Goal: Information Seeking & Learning: Learn about a topic

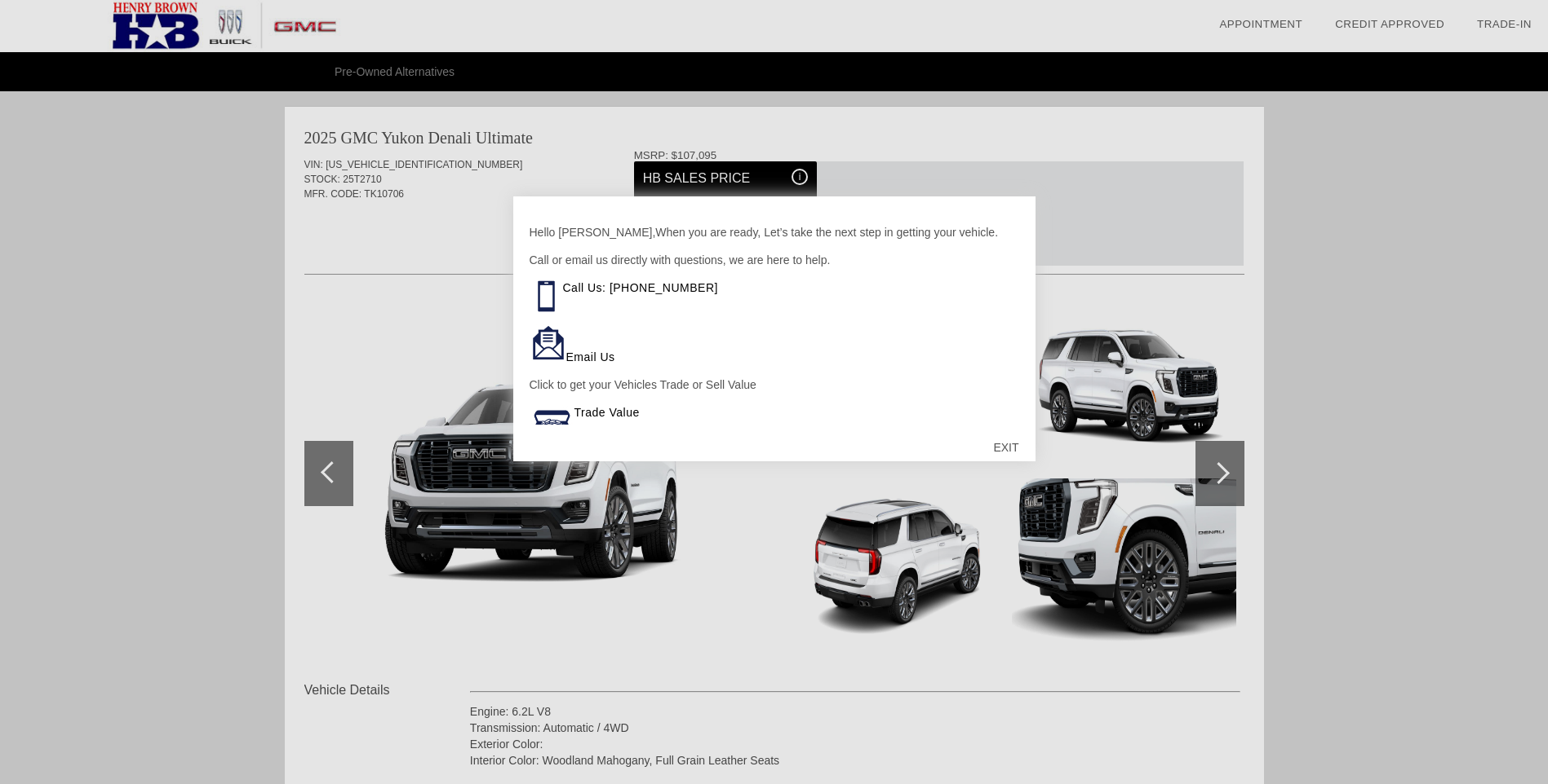
scroll to position [1671, 0]
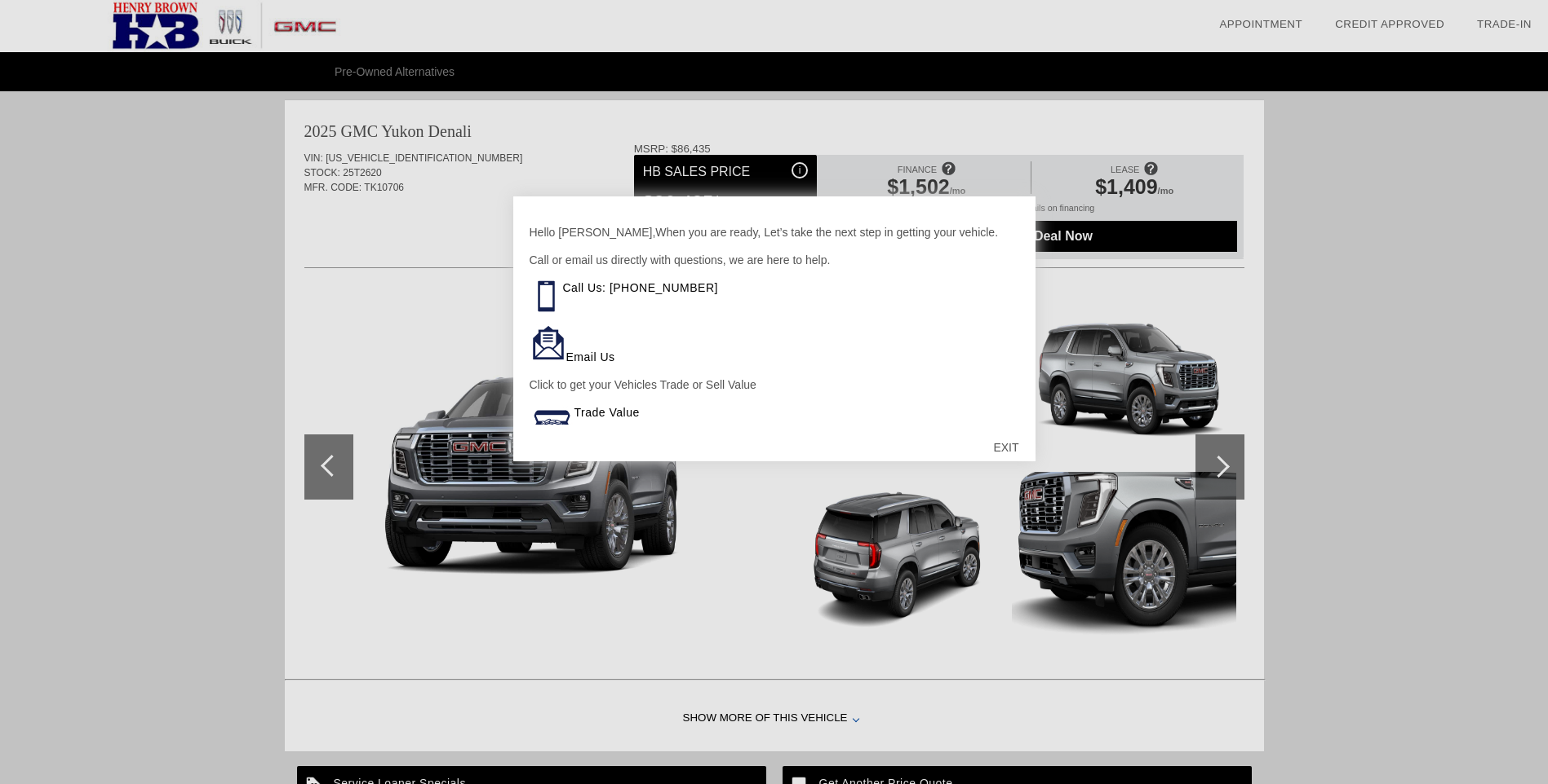
click at [1008, 445] on div "EXIT" at bounding box center [1004, 447] width 58 height 49
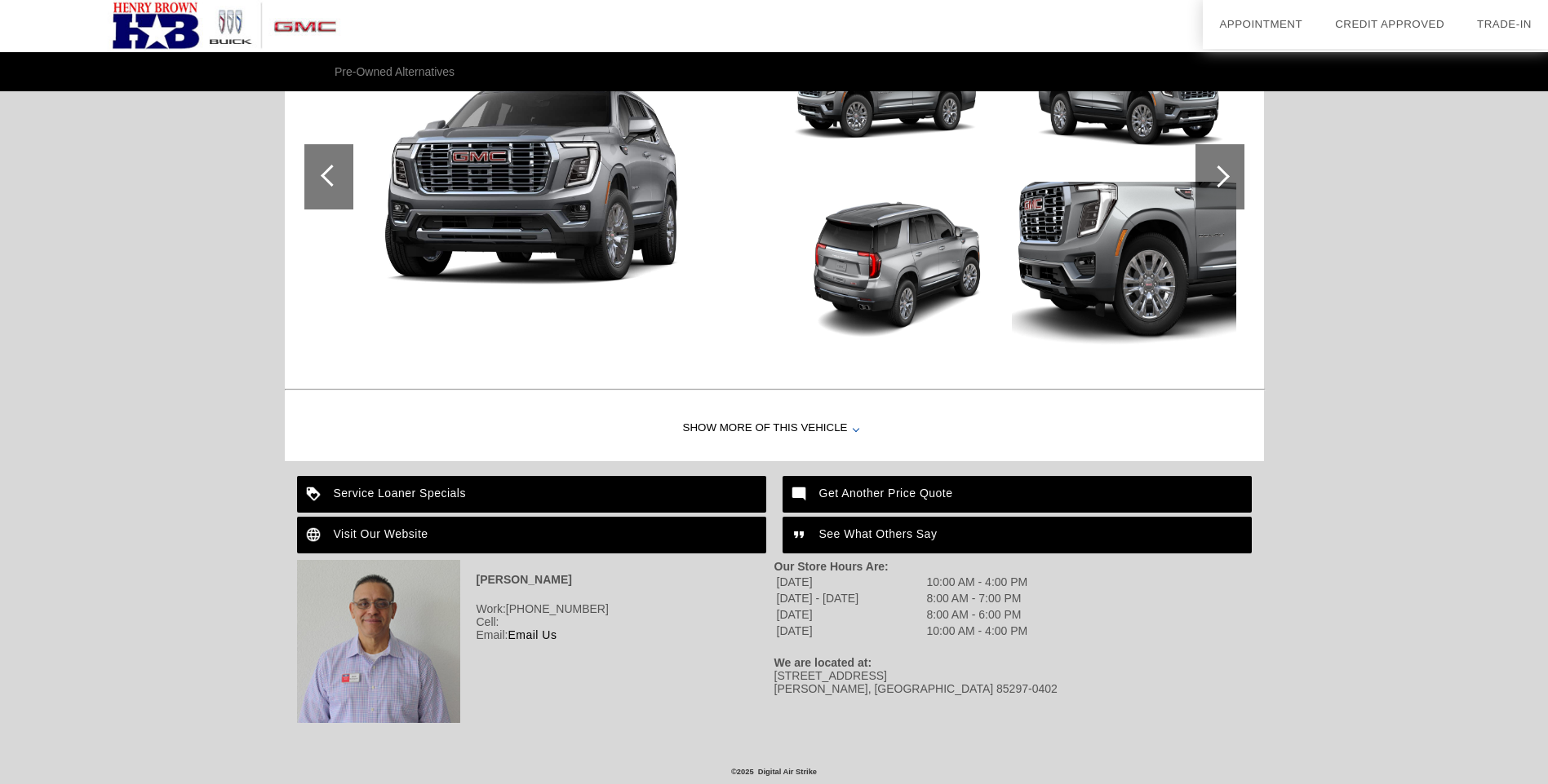
scroll to position [1963, 0]
click at [853, 429] on div at bounding box center [856, 429] width 7 height 7
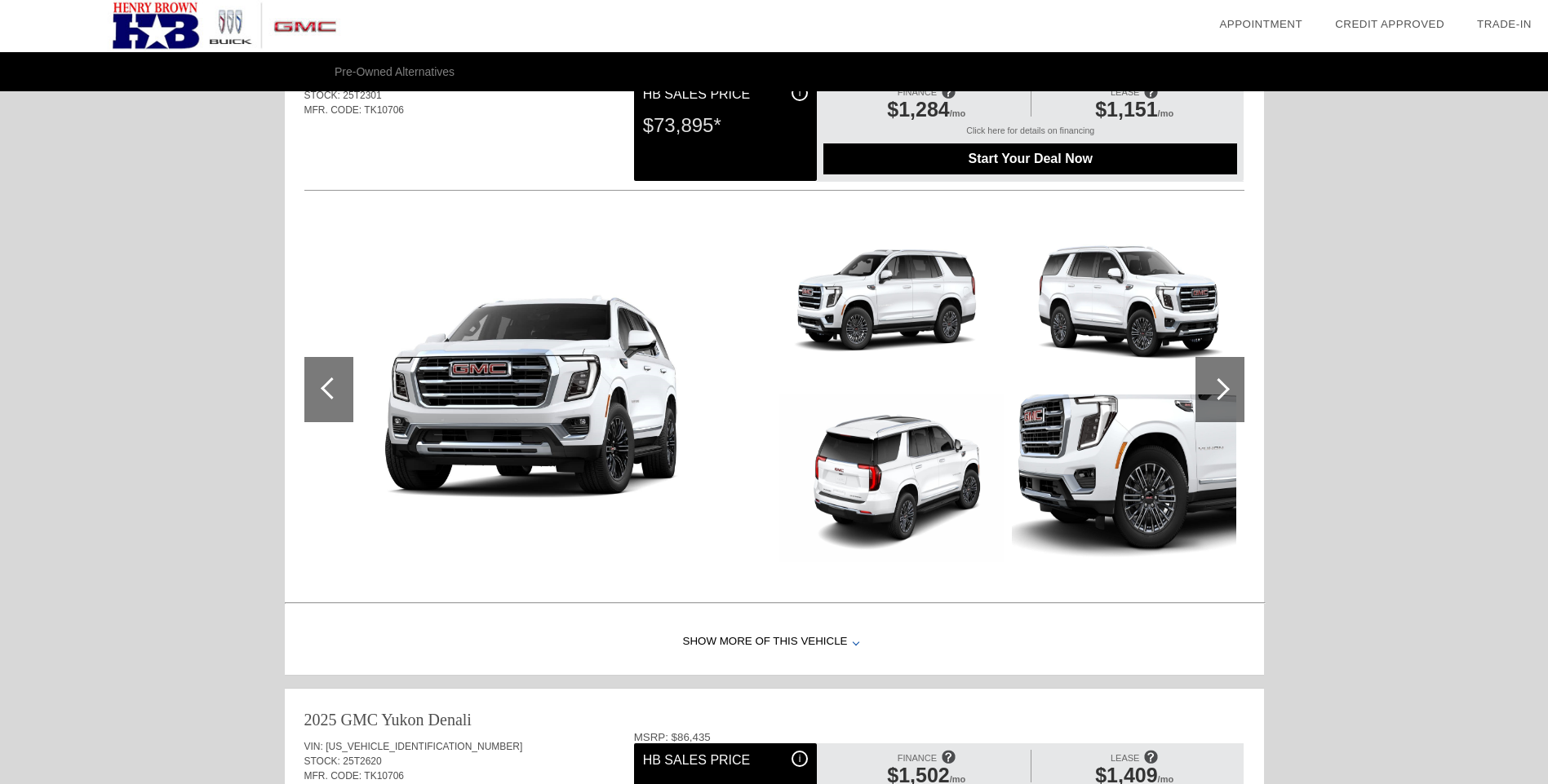
scroll to position [1076, 0]
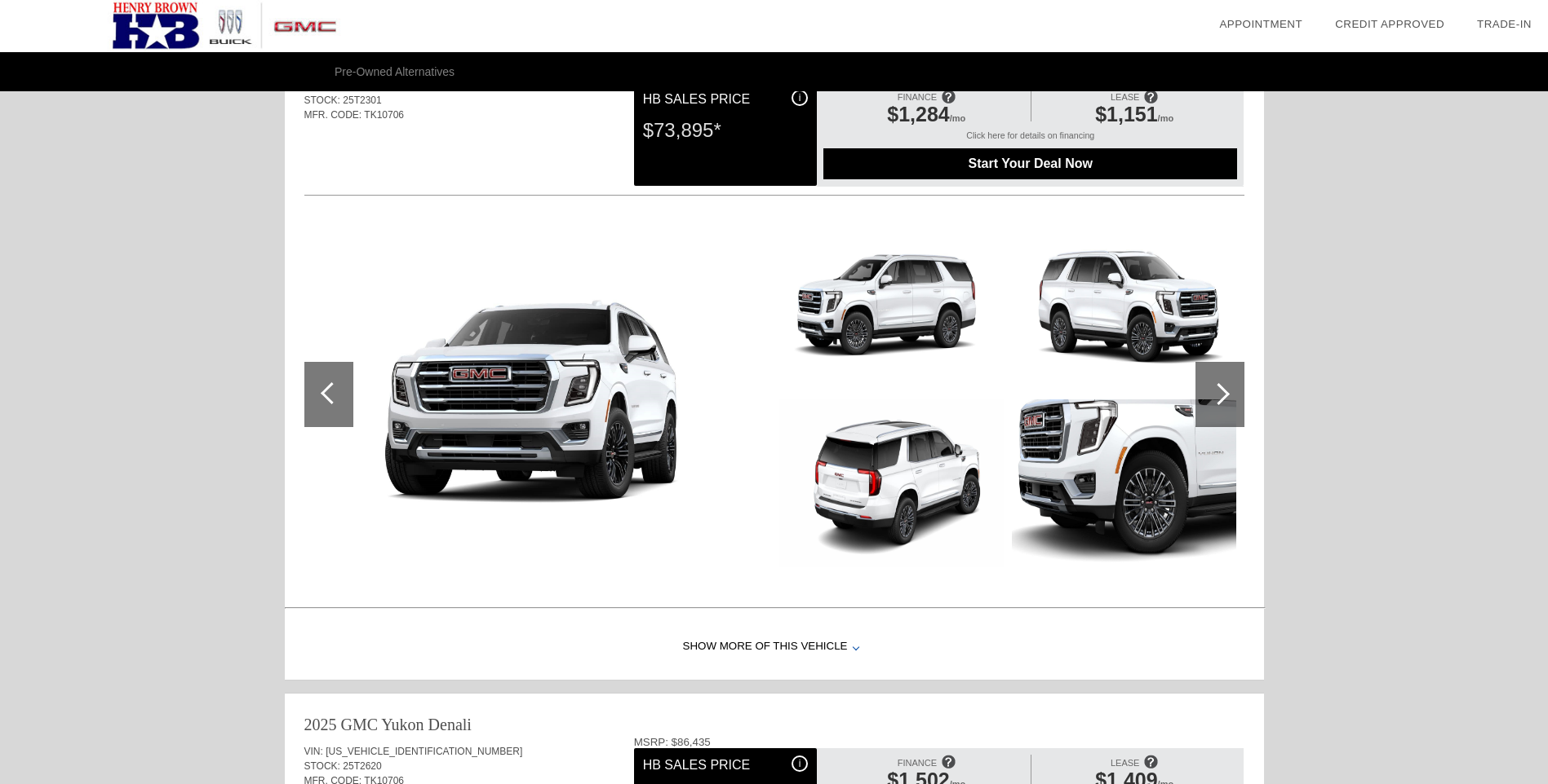
click at [1224, 394] on div at bounding box center [1218, 394] width 22 height 22
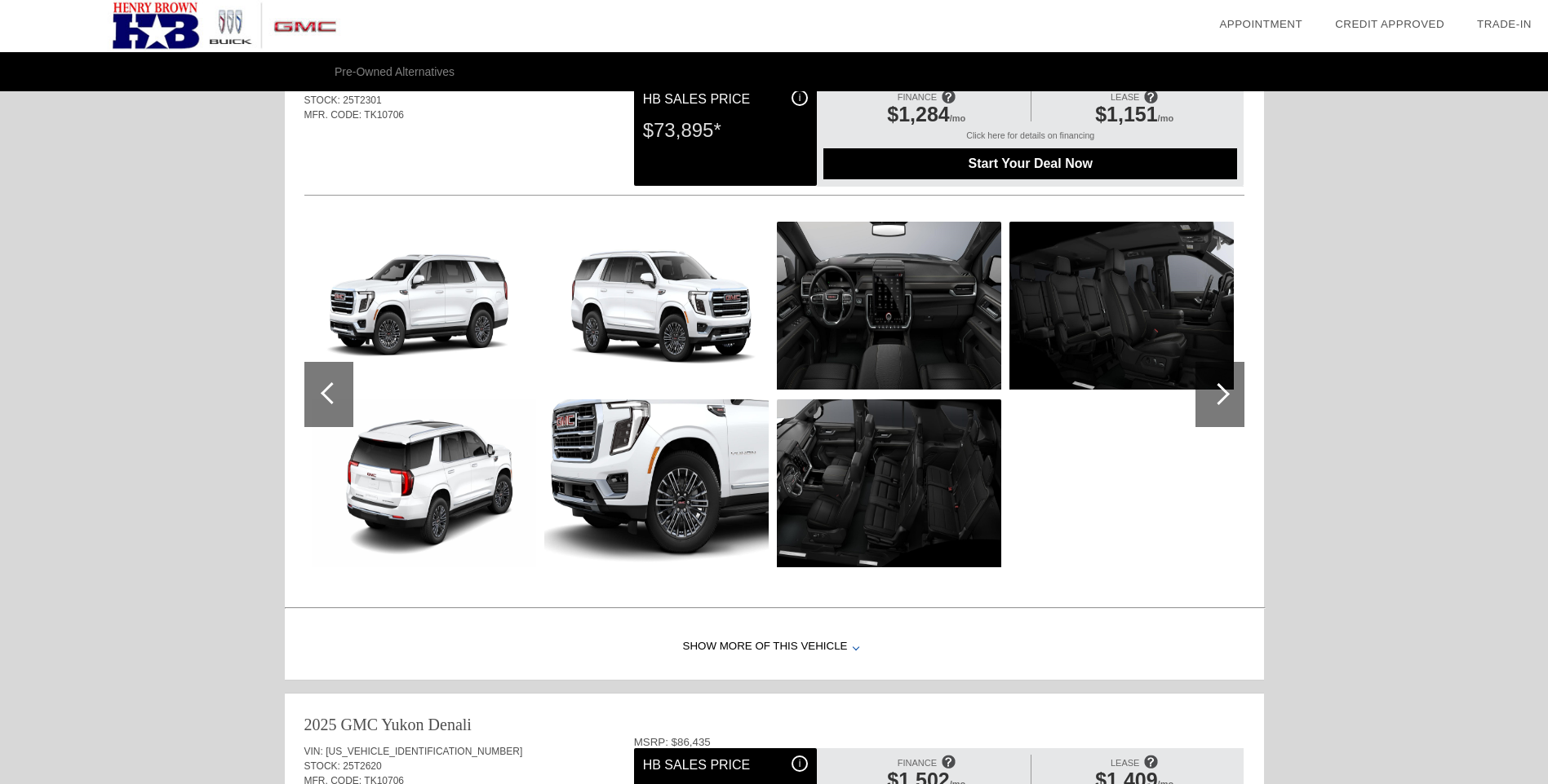
click at [914, 346] on img at bounding box center [889, 306] width 224 height 168
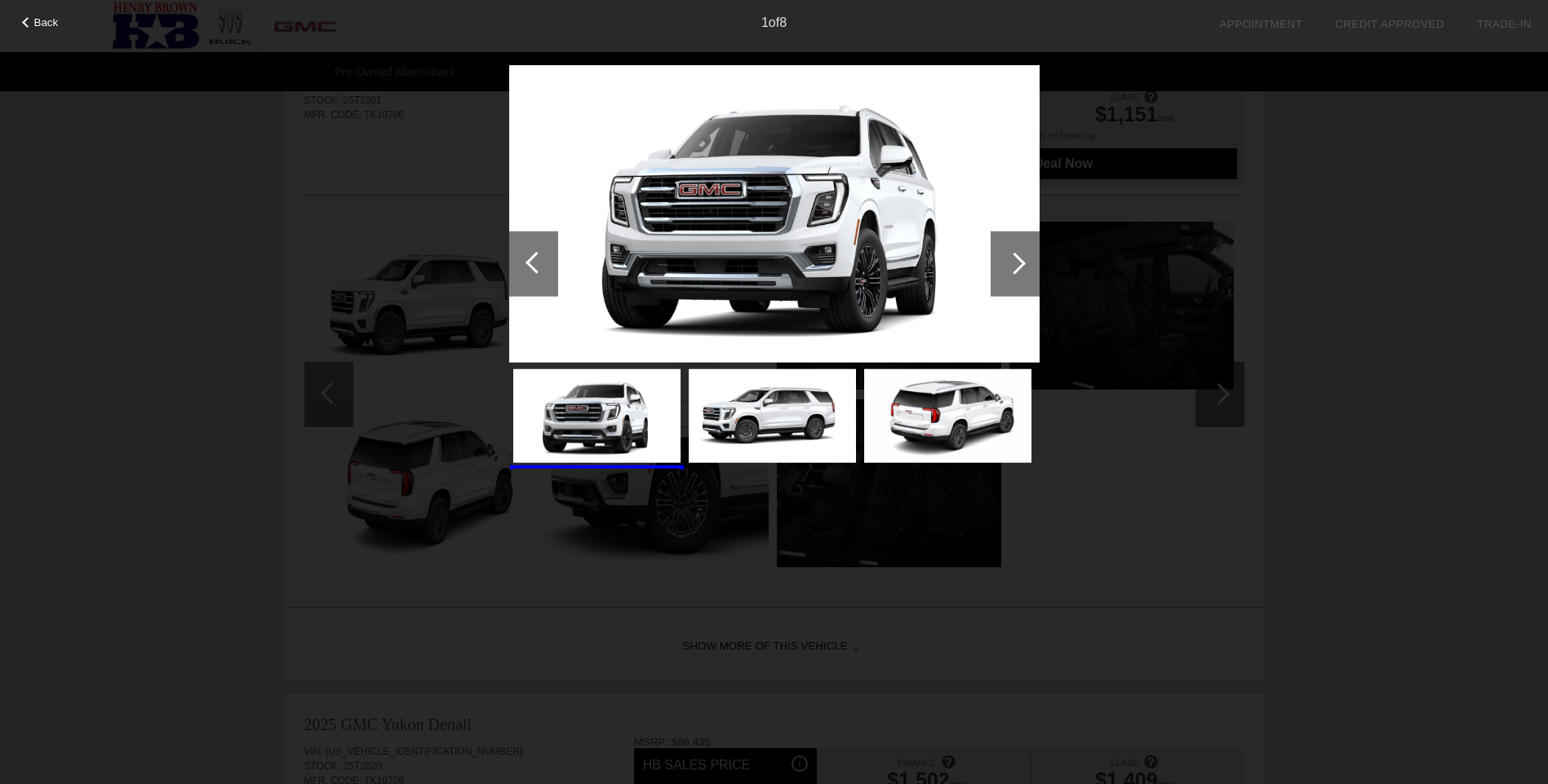
click at [1013, 269] on div at bounding box center [1014, 262] width 22 height 22
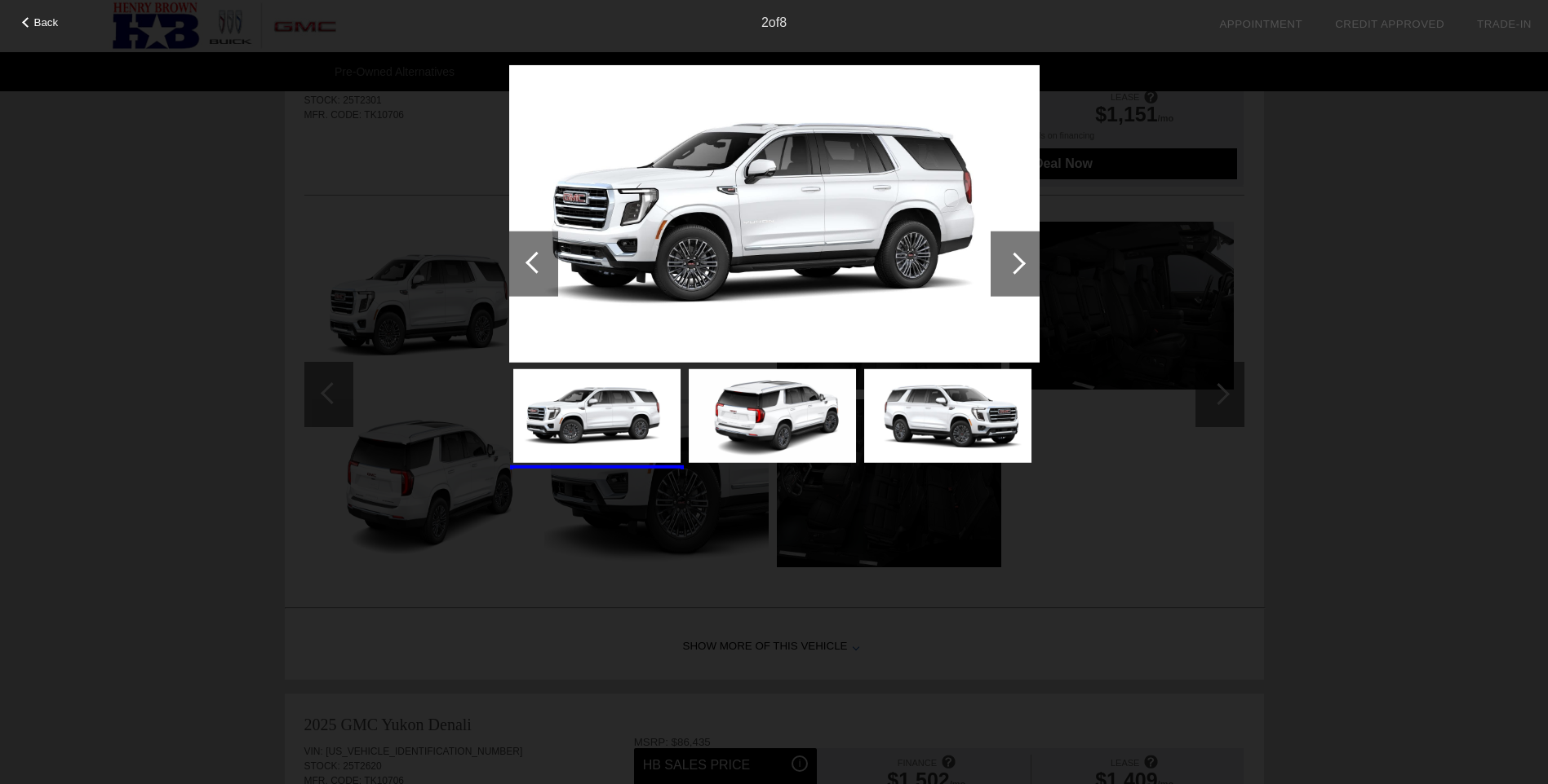
click at [1011, 270] on div at bounding box center [1014, 262] width 22 height 22
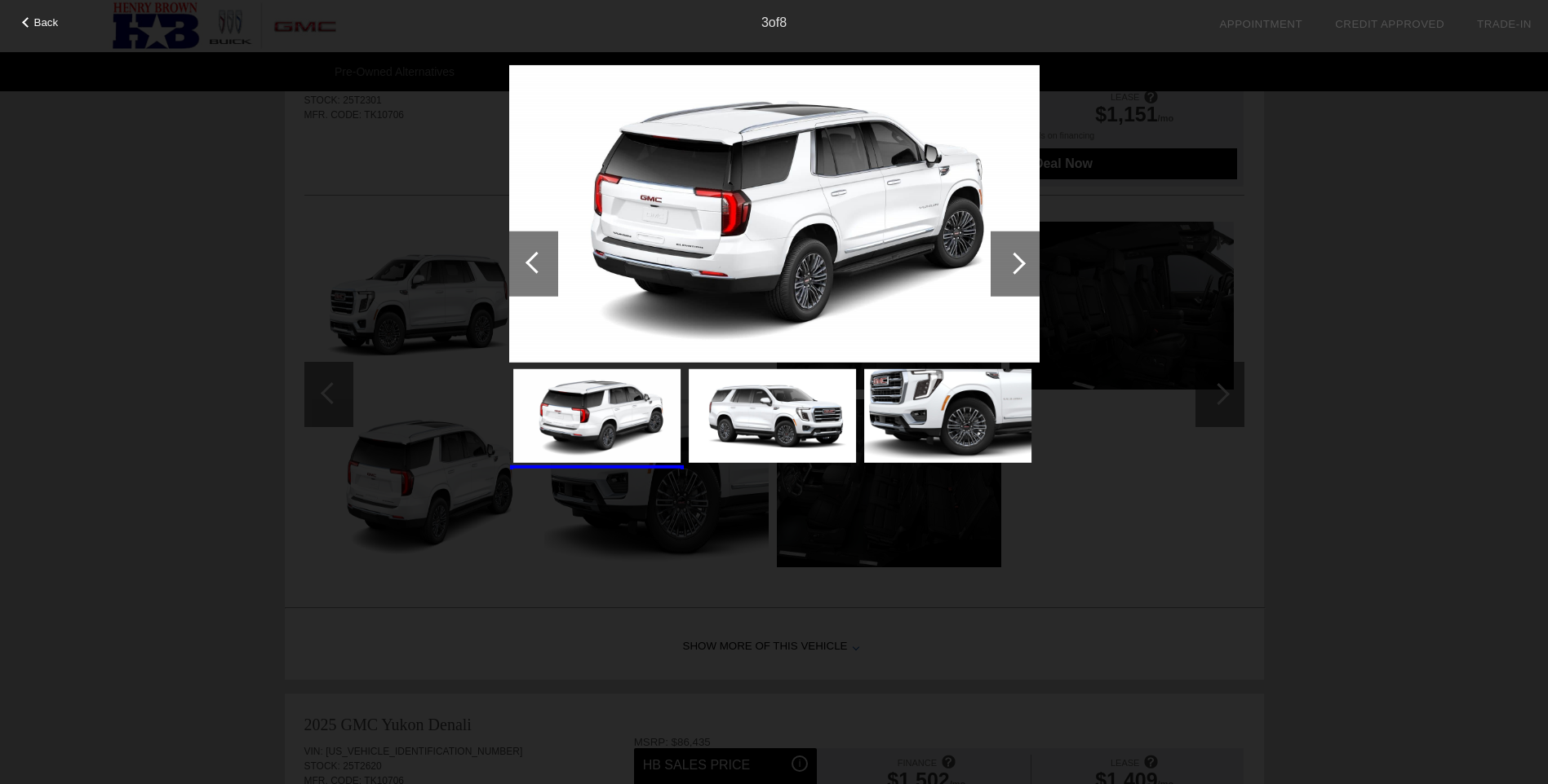
click at [1011, 270] on div at bounding box center [1014, 262] width 22 height 22
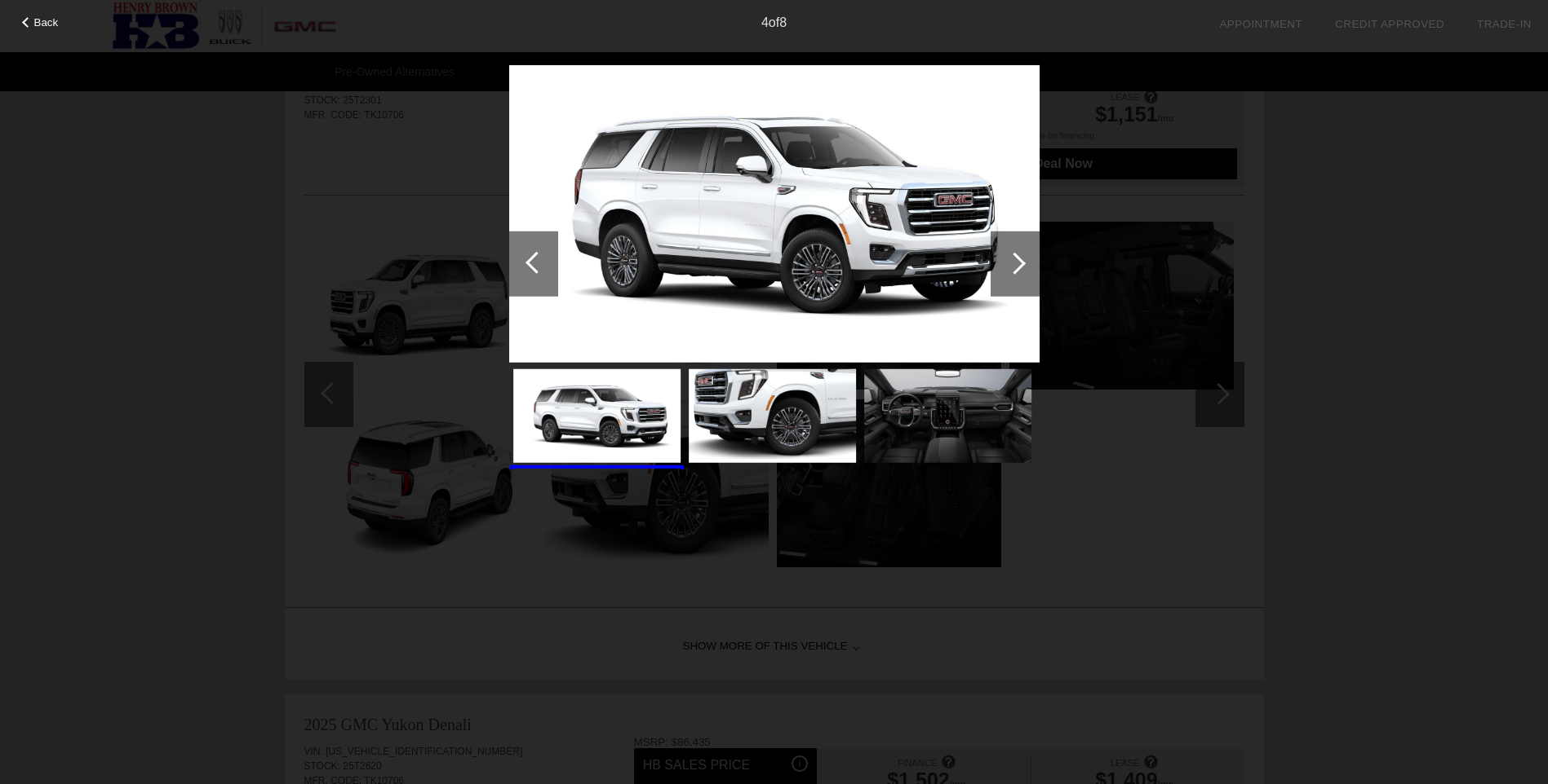
click at [1011, 270] on div at bounding box center [1014, 262] width 22 height 22
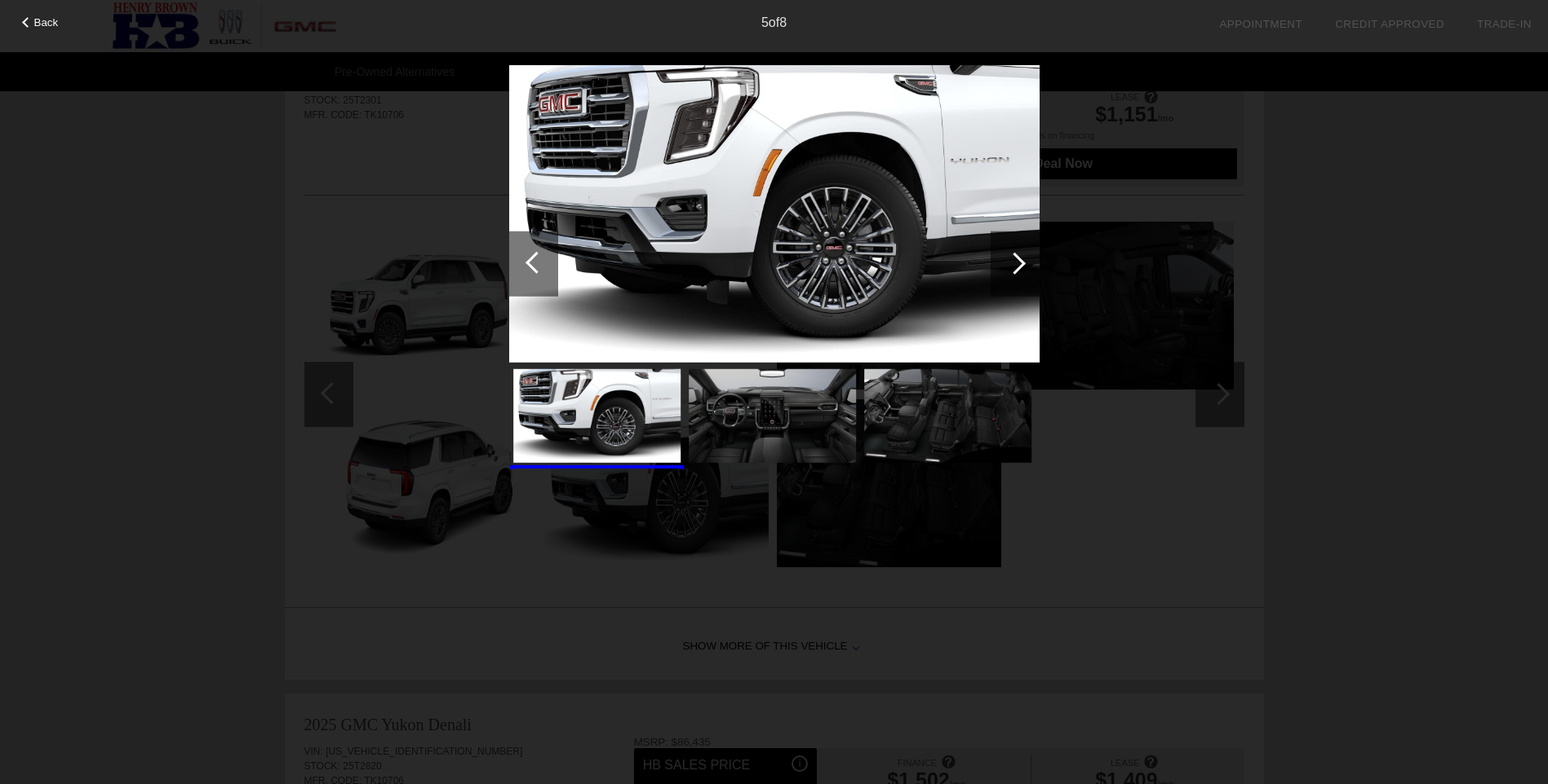
click at [1010, 270] on div at bounding box center [1014, 262] width 22 height 22
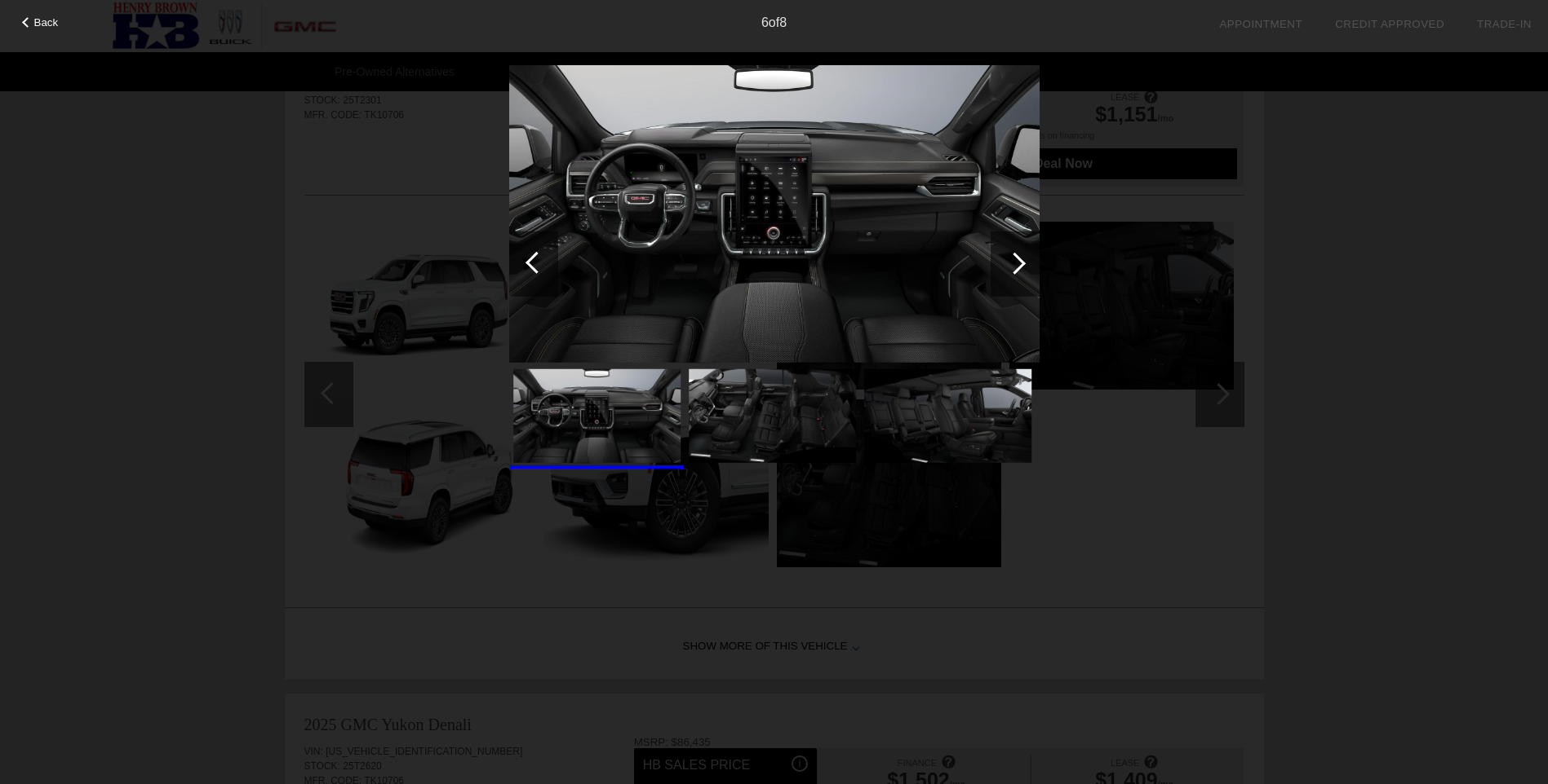
click at [889, 424] on img at bounding box center [947, 416] width 168 height 94
drag, startPoint x: 1093, startPoint y: 495, endPoint x: 1093, endPoint y: 486, distance: 9.0
click at [1093, 486] on div "Back 6 of 8" at bounding box center [774, 392] width 1548 height 784
click at [37, 19] on span "Back" at bounding box center [46, 22] width 24 height 12
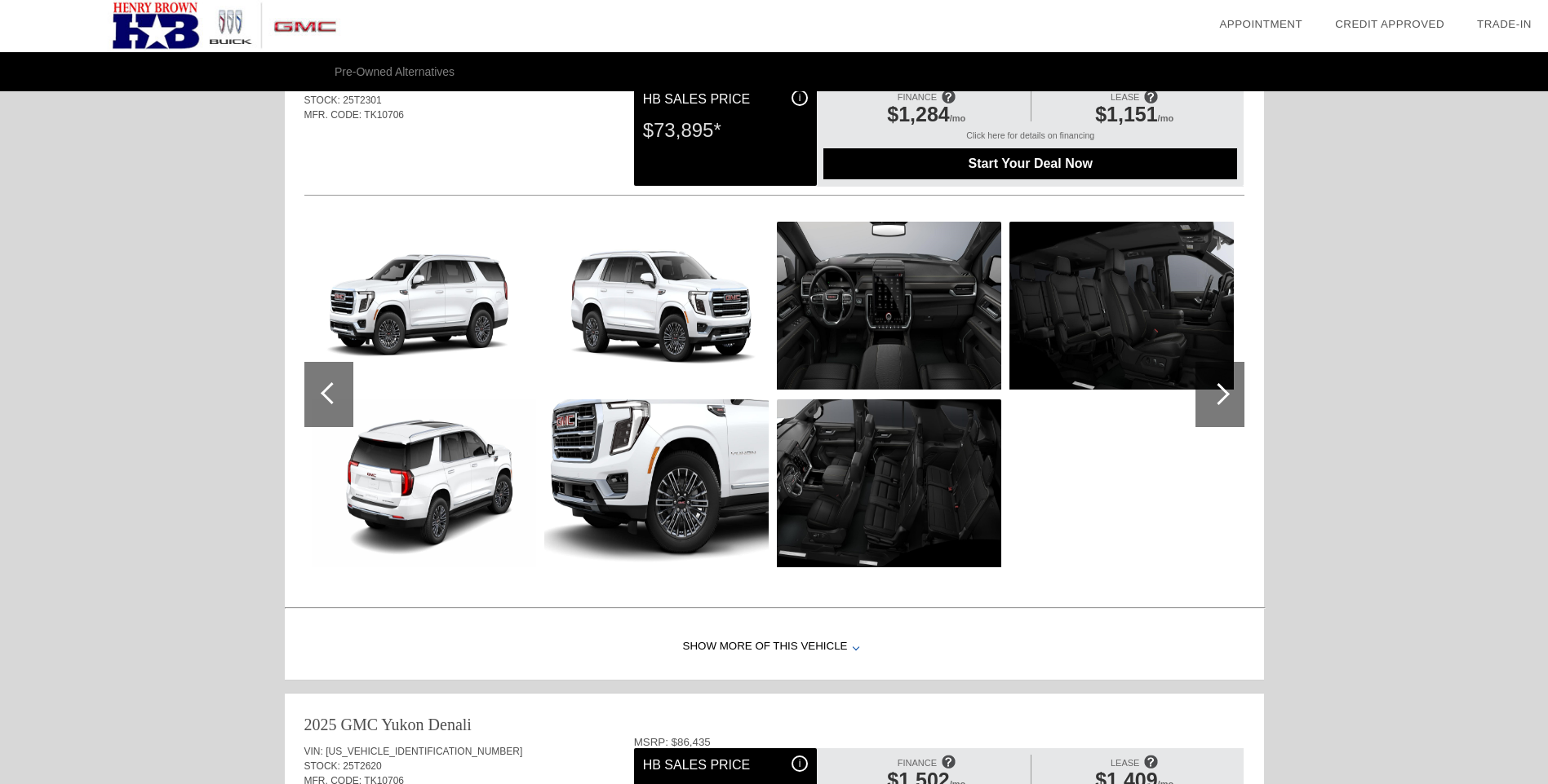
click at [909, 508] on img at bounding box center [889, 484] width 224 height 168
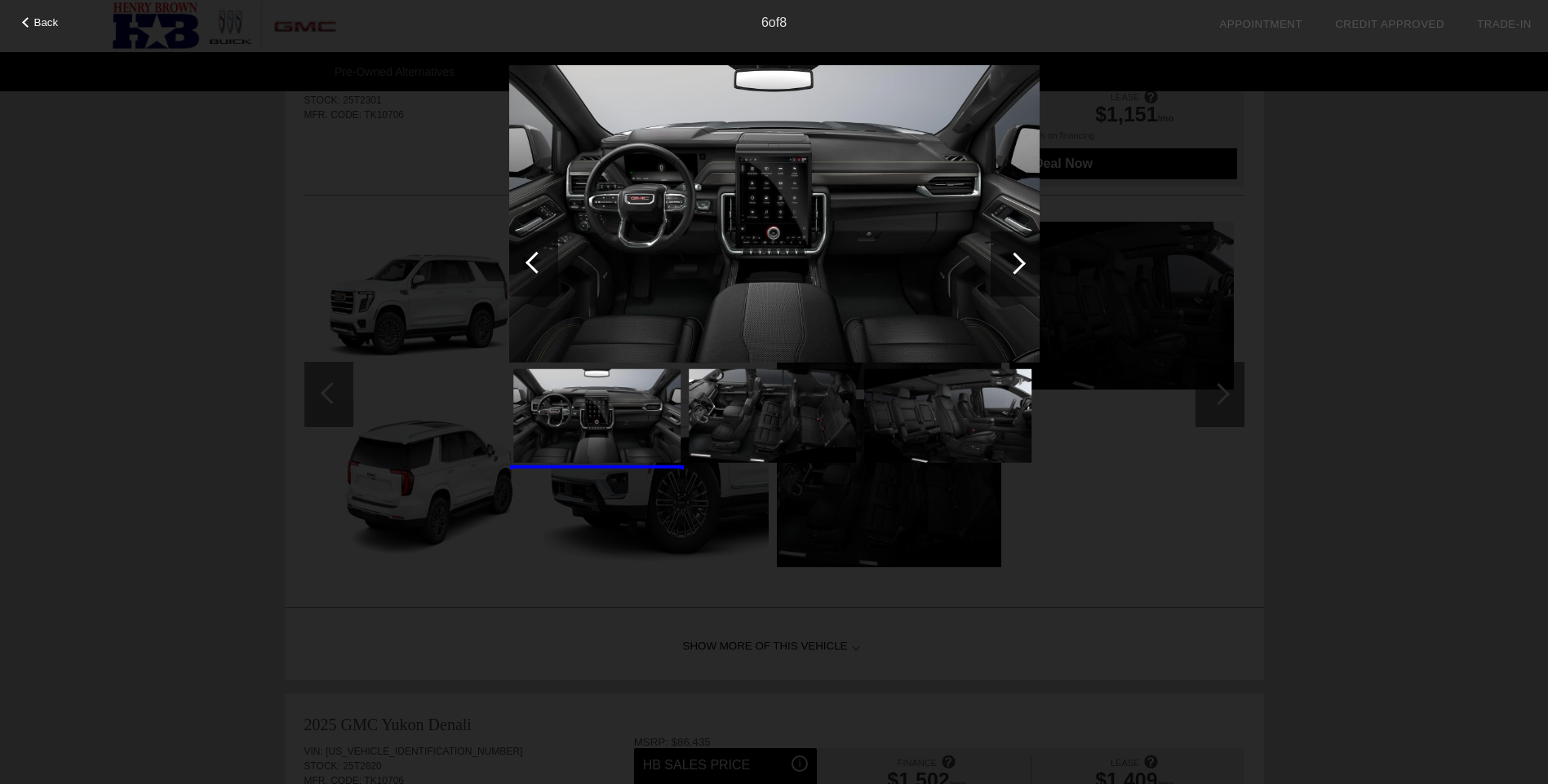
click at [1015, 266] on div at bounding box center [1014, 262] width 22 height 22
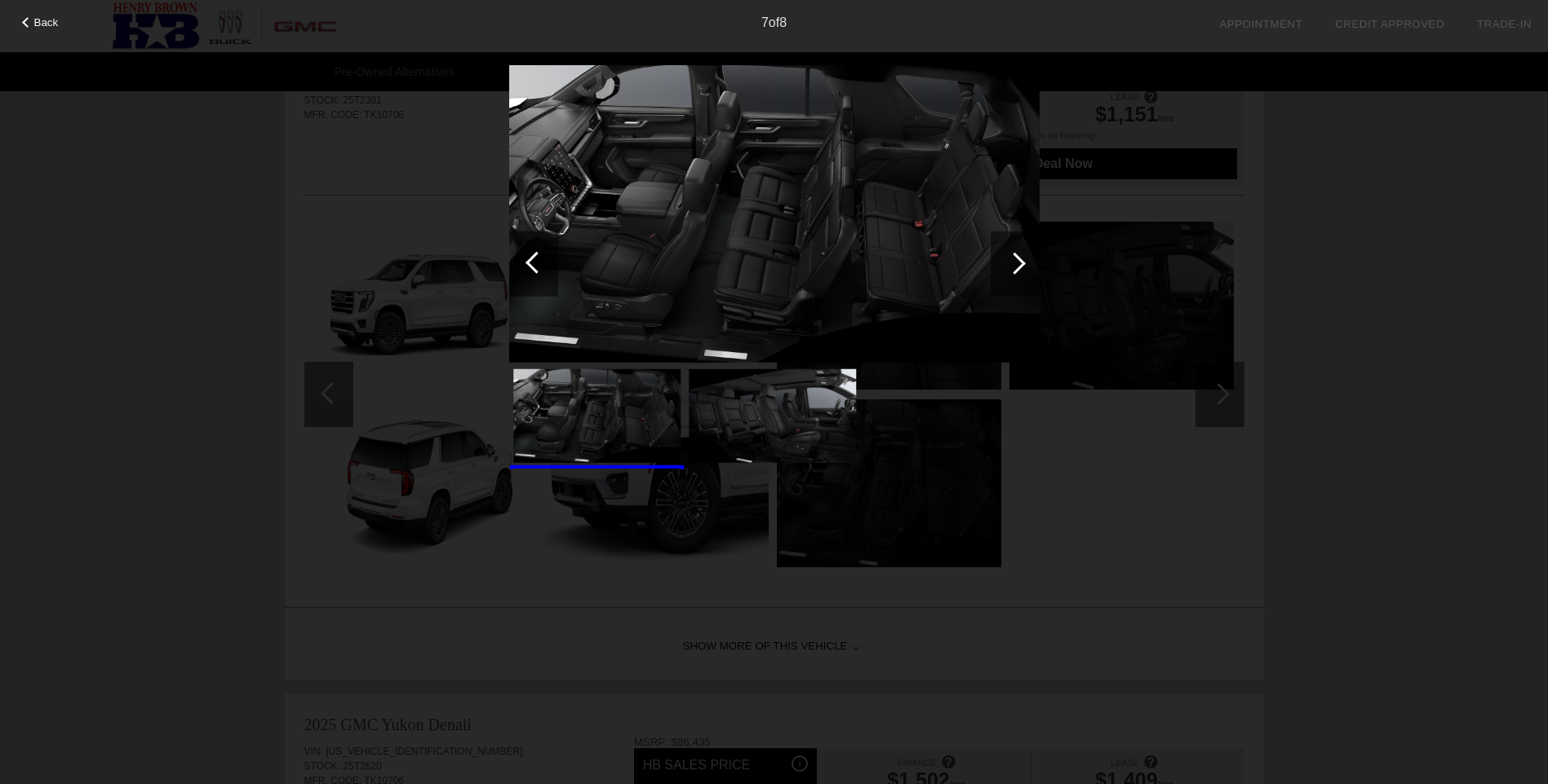
click at [1019, 270] on div at bounding box center [1014, 262] width 22 height 22
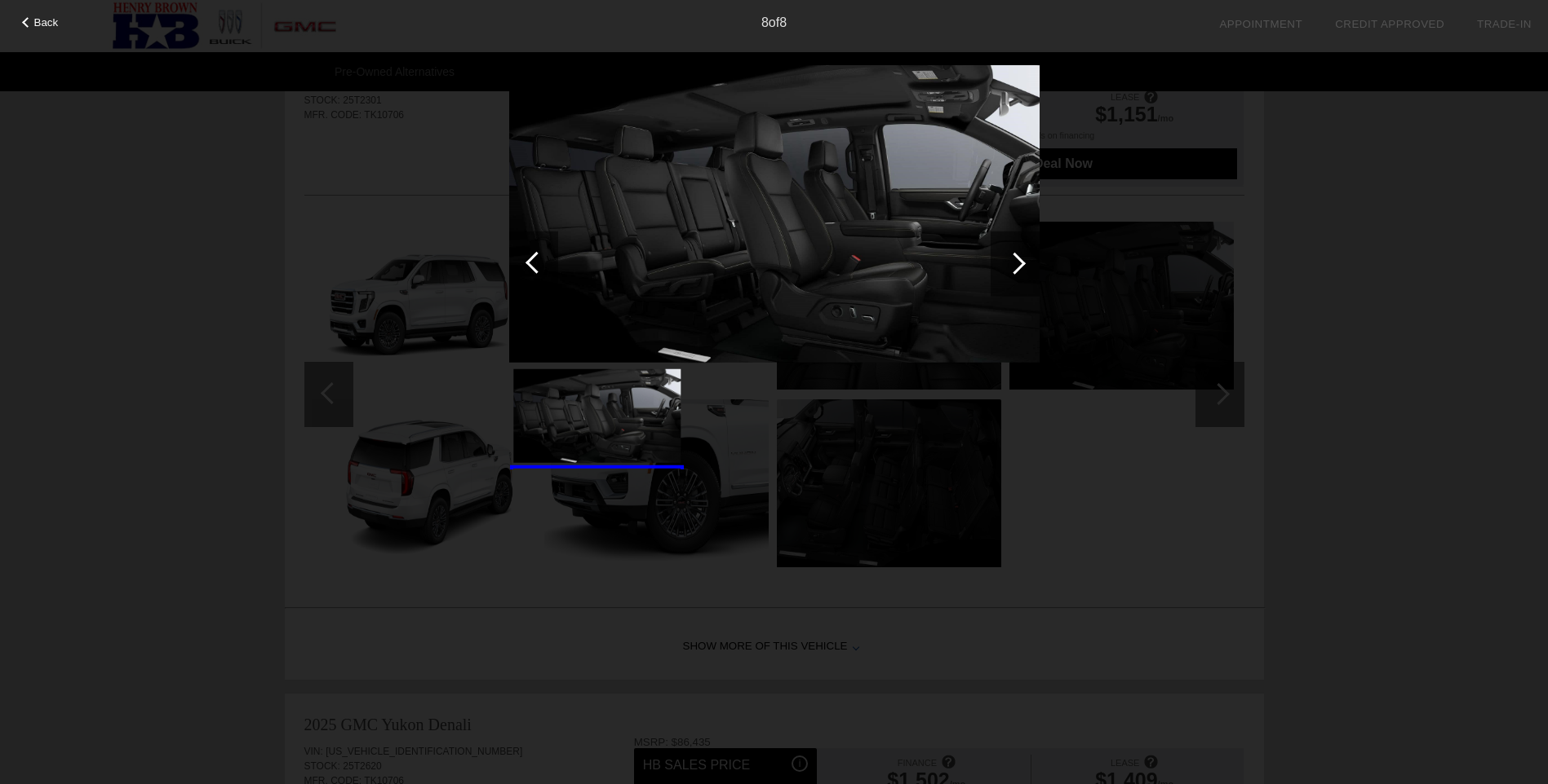
click at [1019, 270] on div at bounding box center [1014, 262] width 22 height 22
click at [1016, 265] on div at bounding box center [1014, 262] width 22 height 22
click at [623, 411] on img at bounding box center [597, 416] width 168 height 94
click at [34, 21] on span "Back" at bounding box center [46, 22] width 24 height 12
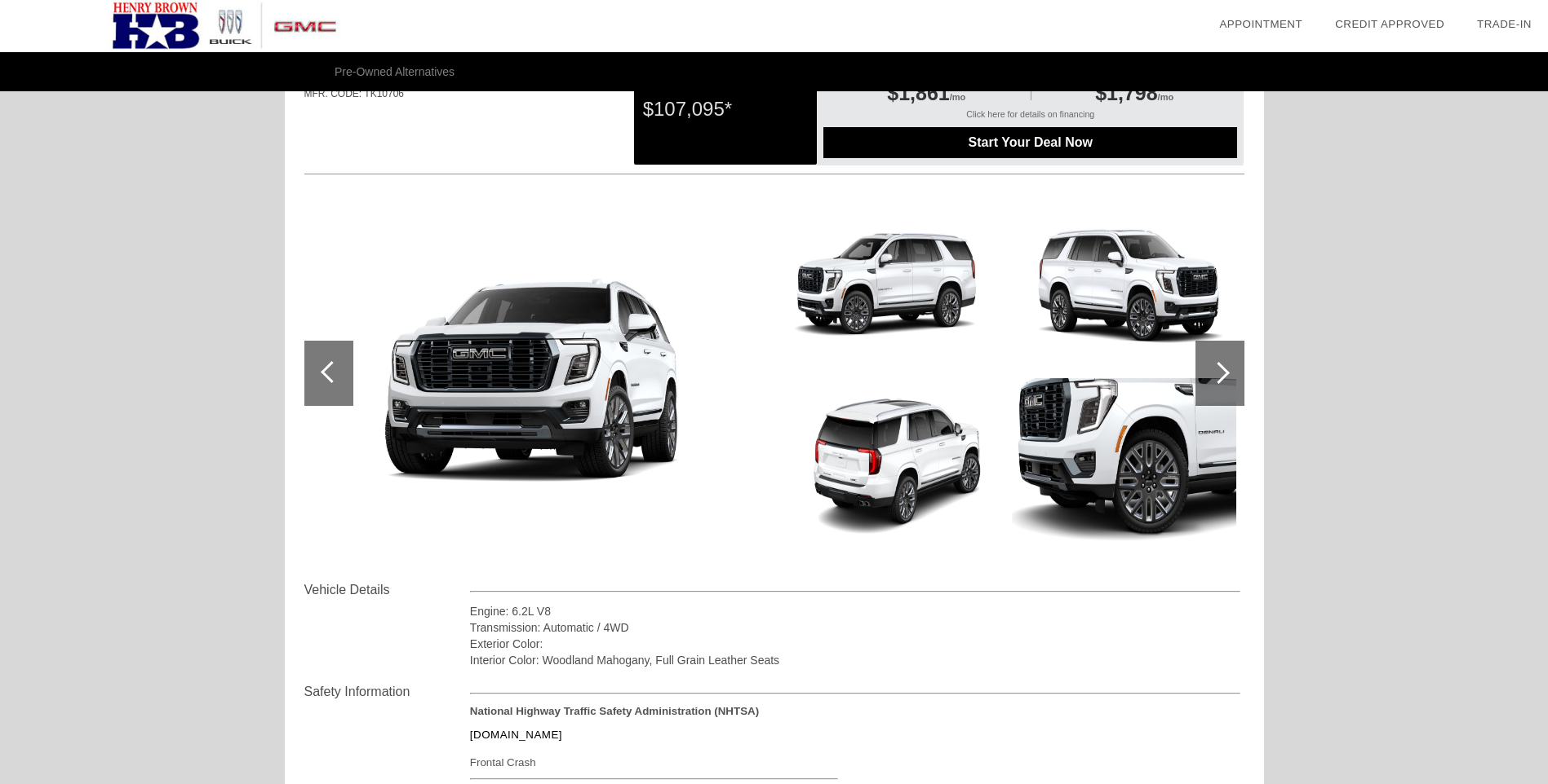
scroll to position [0, 0]
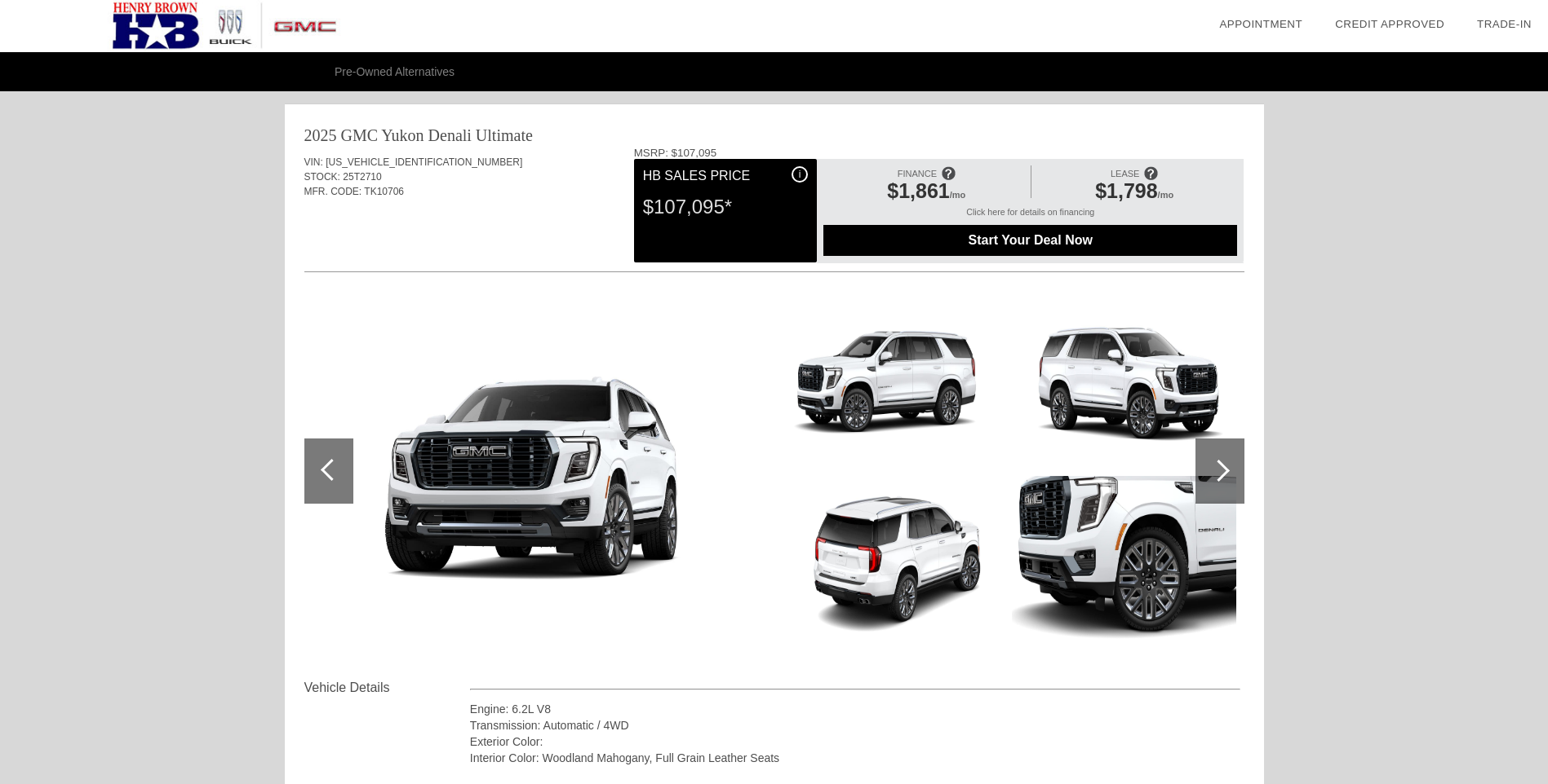
click at [162, 27] on img at bounding box center [223, 26] width 448 height 52
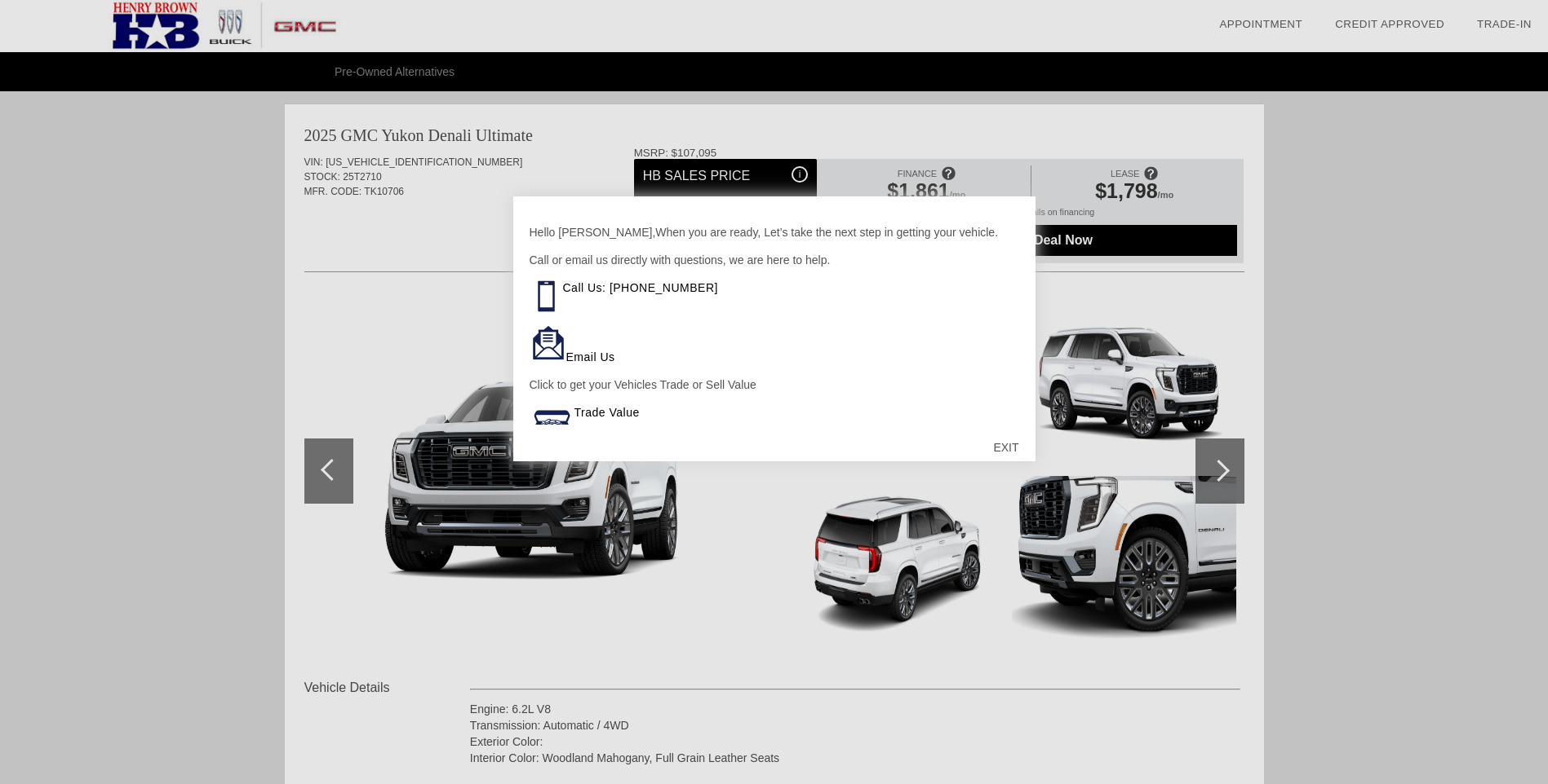
click at [1004, 443] on div "EXIT" at bounding box center [1004, 447] width 58 height 49
click at [1003, 446] on div "EXIT" at bounding box center [1004, 447] width 58 height 49
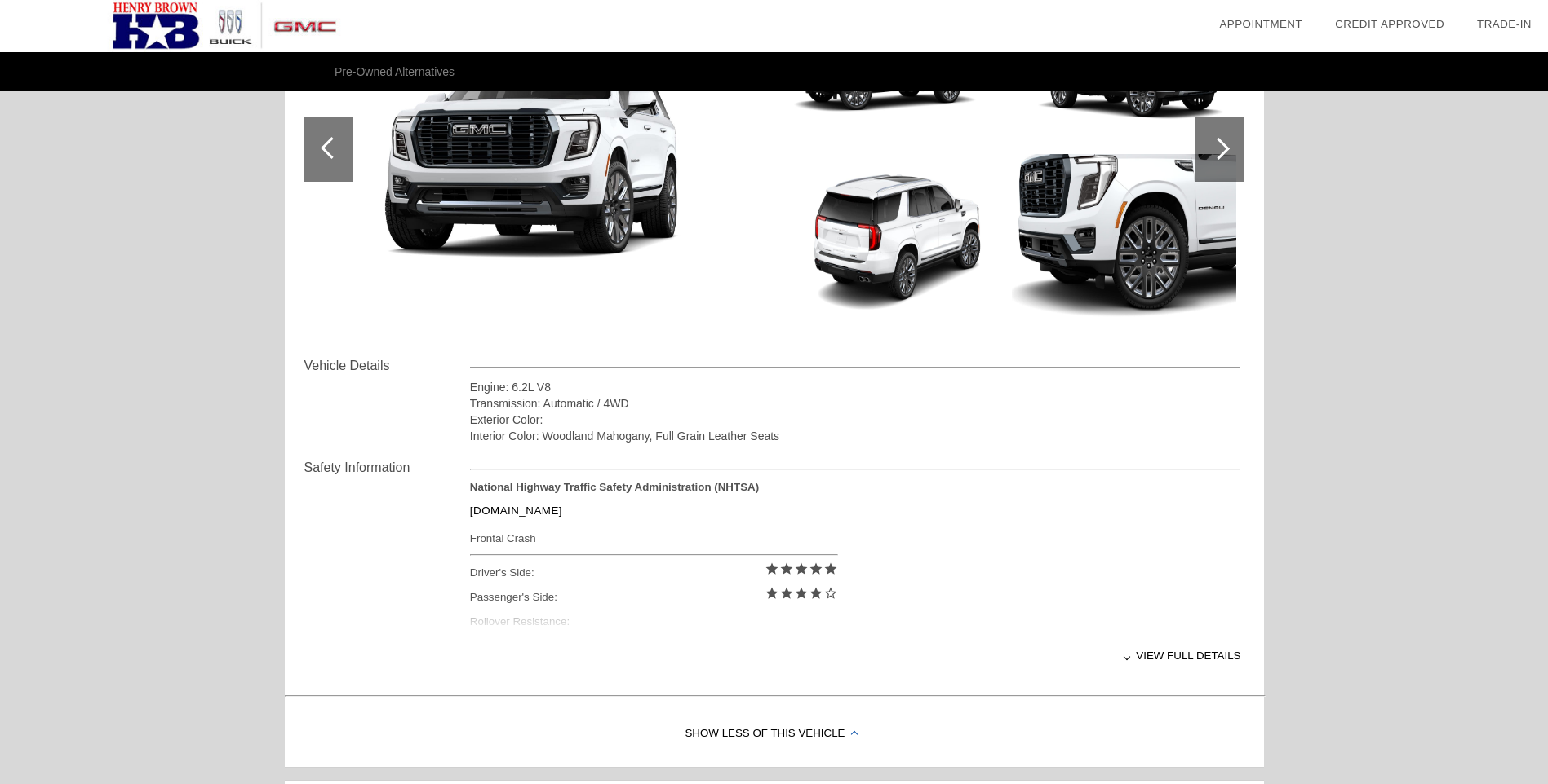
scroll to position [326, 0]
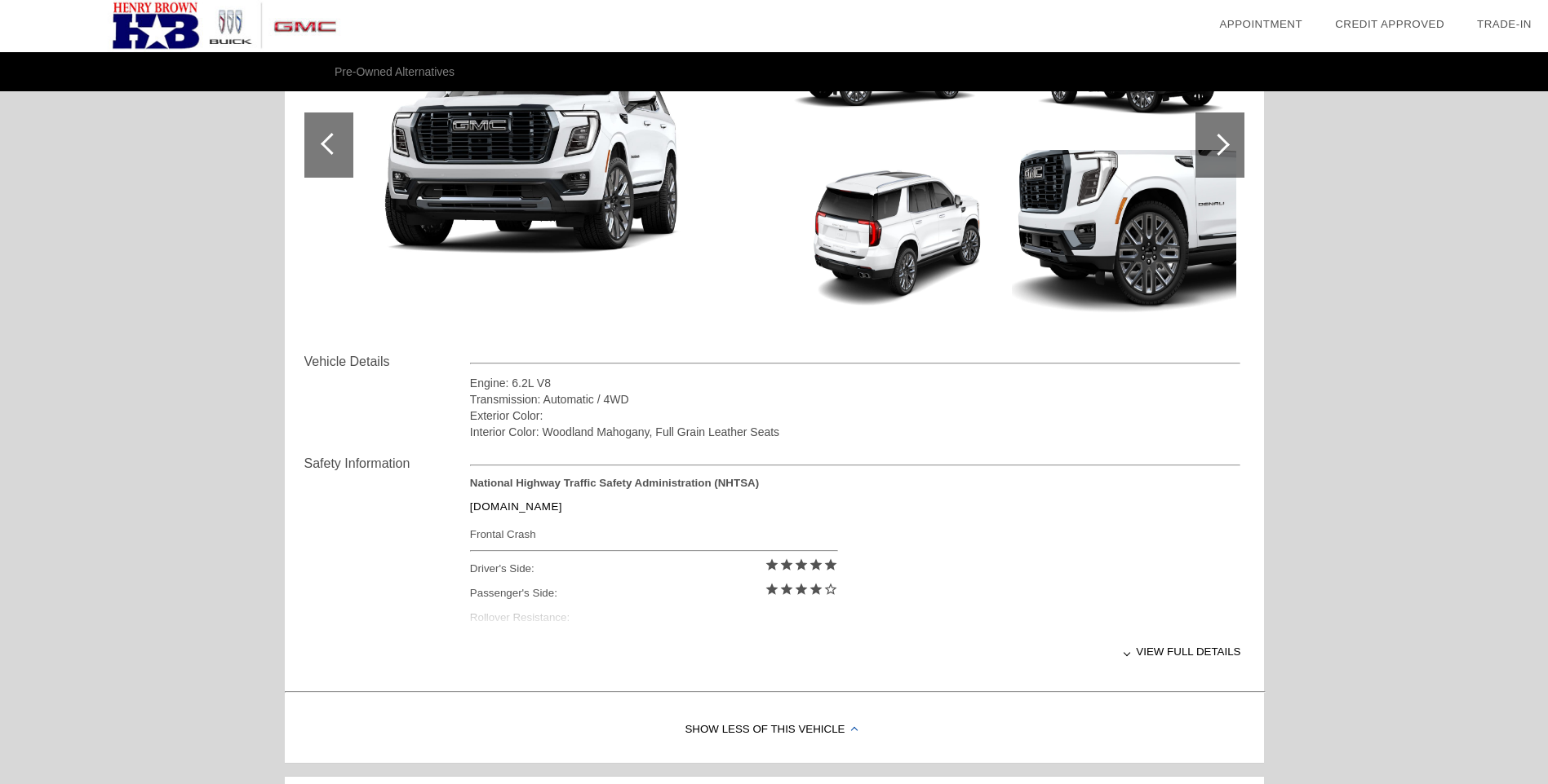
click at [1135, 651] on div "View full details" at bounding box center [855, 652] width 771 height 40
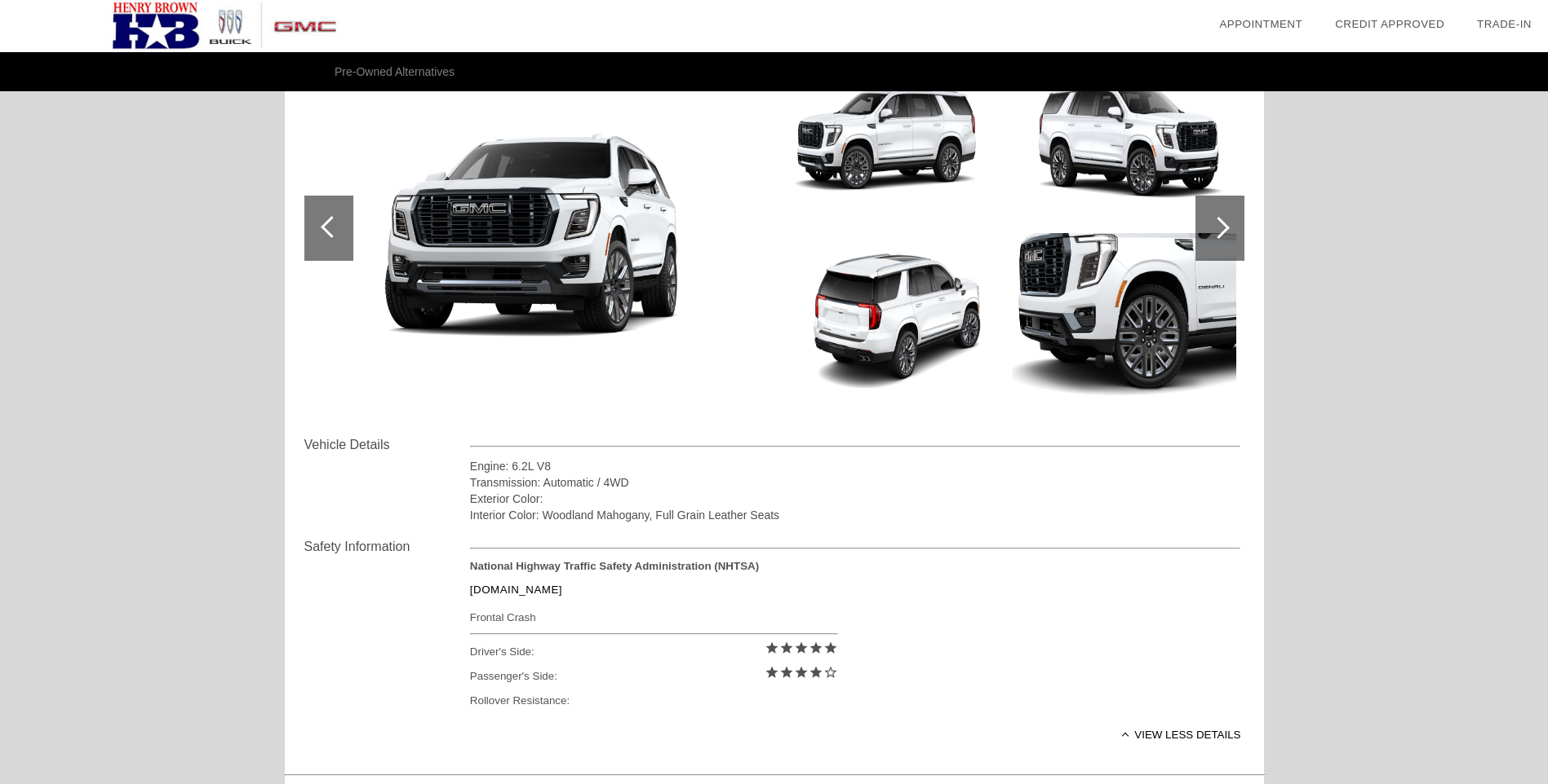
scroll to position [0, 0]
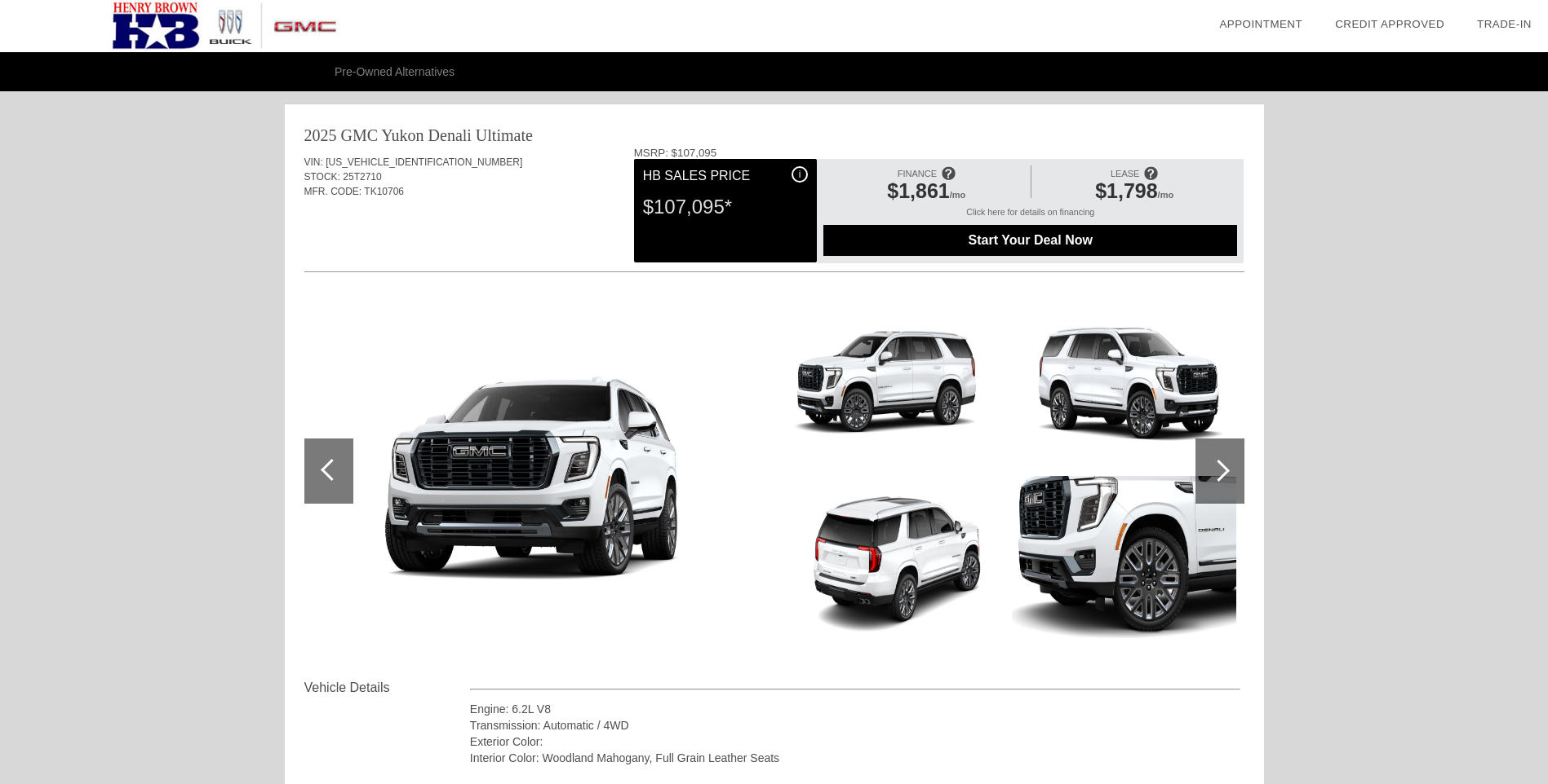
click at [144, 24] on img at bounding box center [223, 26] width 448 height 52
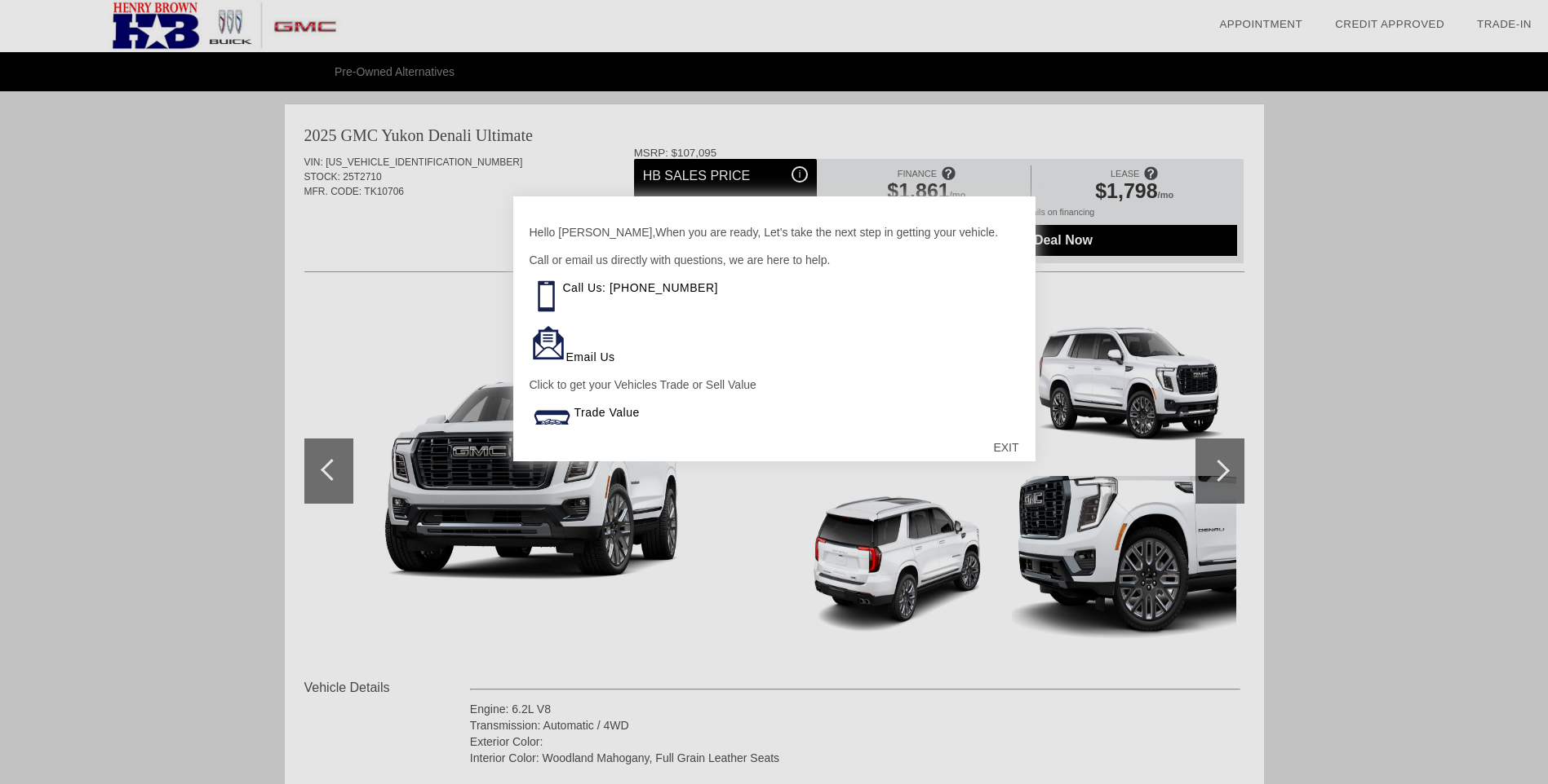
click at [1004, 439] on div "EXIT" at bounding box center [1004, 447] width 58 height 49
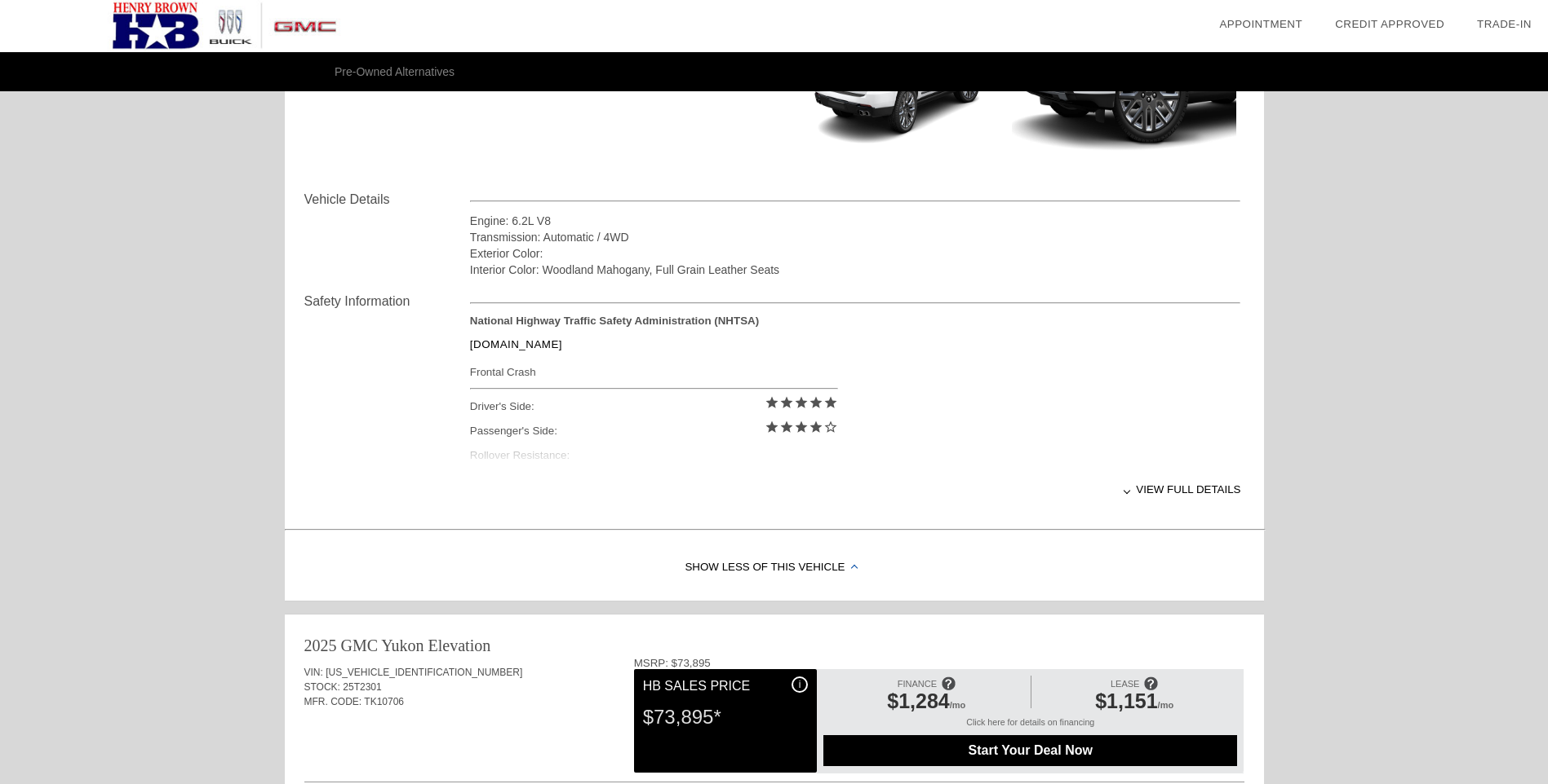
scroll to position [489, 0]
click at [1175, 487] on div "View full details" at bounding box center [855, 489] width 771 height 40
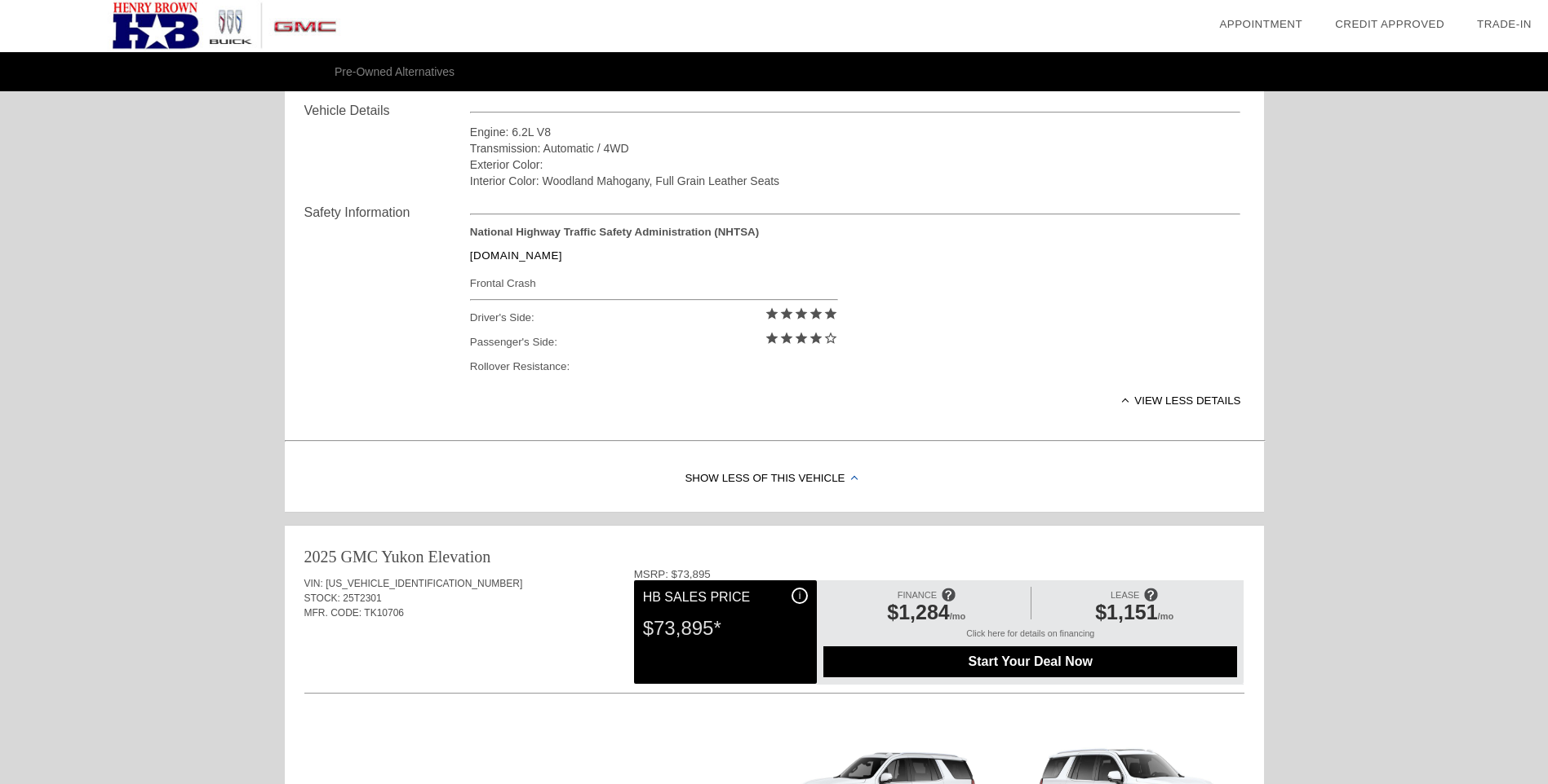
scroll to position [571, 0]
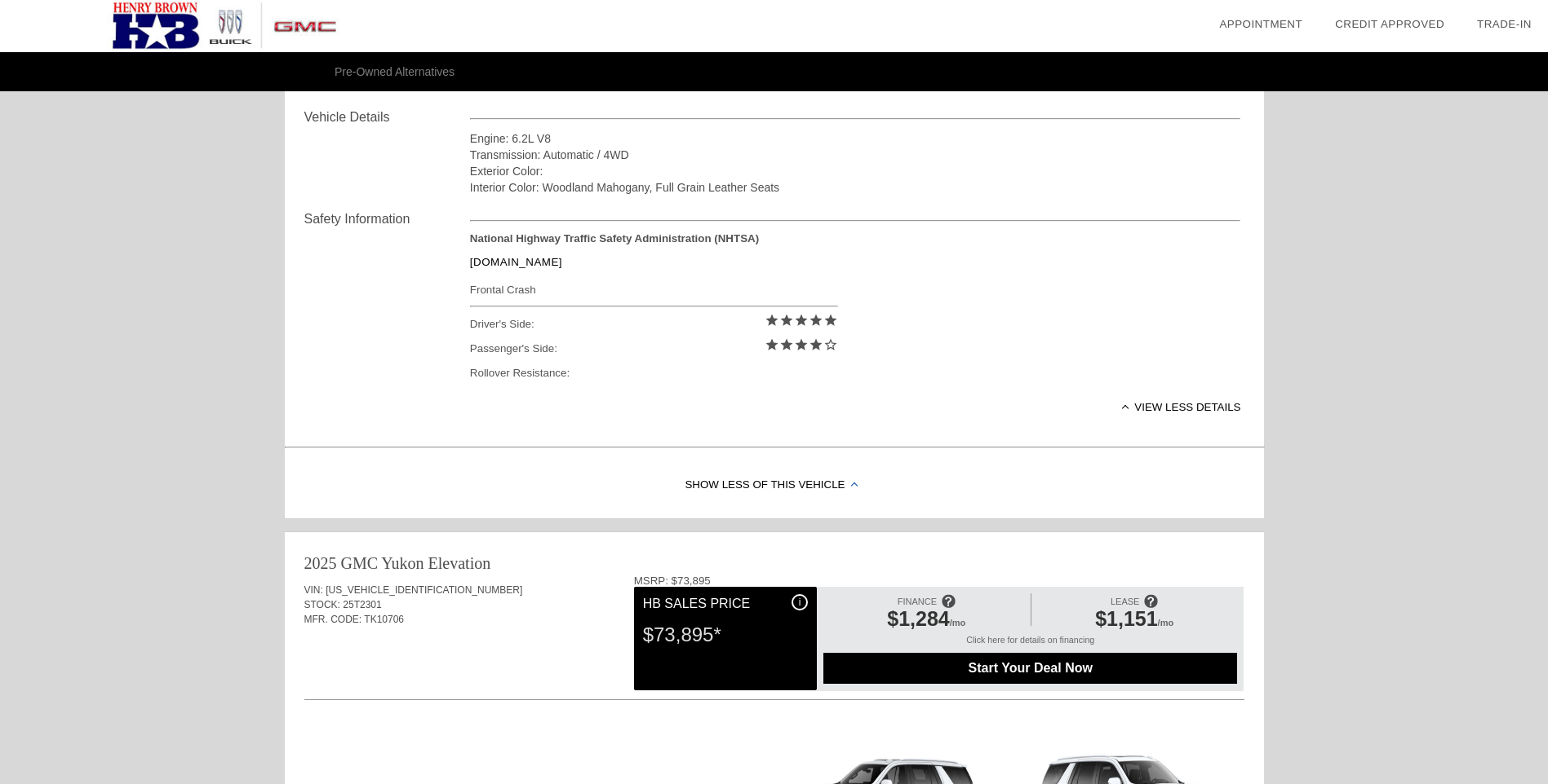
click at [143, 27] on img at bounding box center [223, 26] width 448 height 52
